Goal: Find specific page/section: Find specific page/section

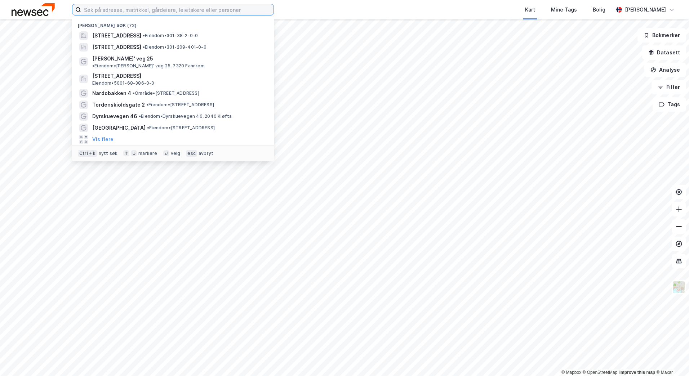
click at [125, 13] on input at bounding box center [177, 9] width 193 height 11
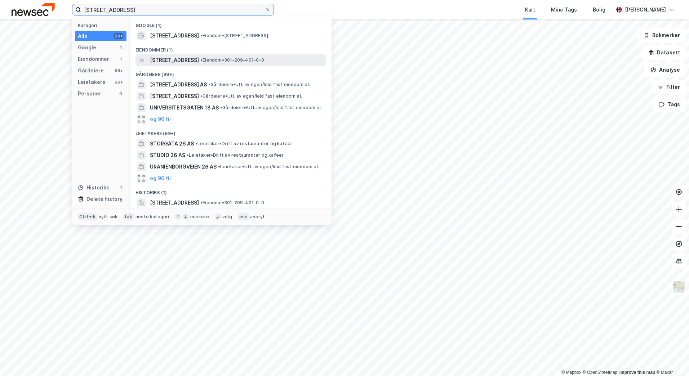
type input "[STREET_ADDRESS]"
click at [199, 63] on span "[STREET_ADDRESS]" at bounding box center [174, 60] width 49 height 9
